Goal: Task Accomplishment & Management: Complete application form

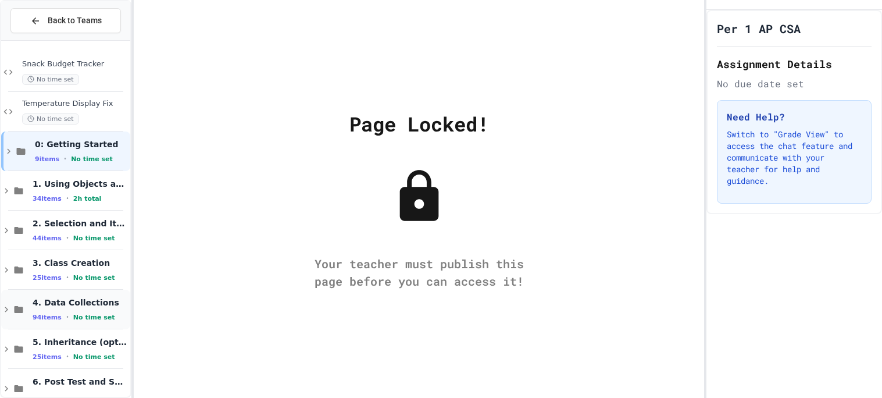
click at [86, 304] on span "4. Data Collections" at bounding box center [80, 302] width 95 height 10
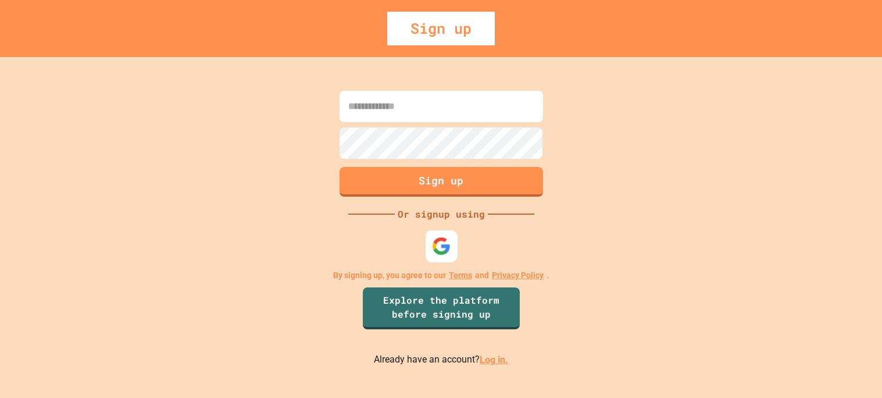
click at [445, 249] on img at bounding box center [441, 246] width 19 height 19
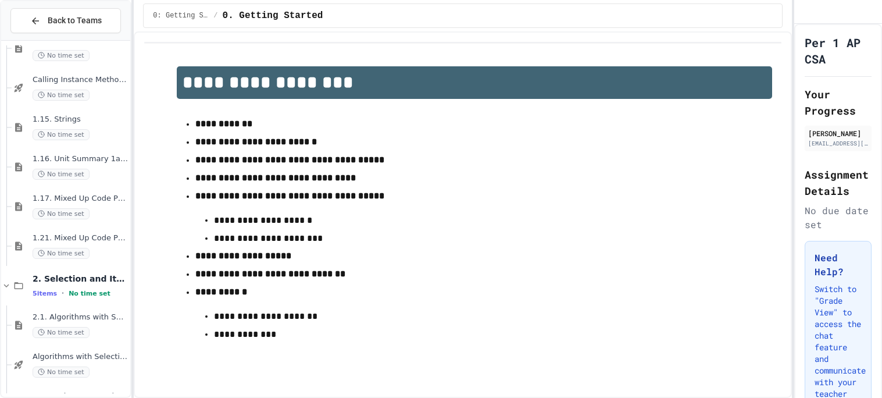
scroll to position [457, 0]
